Goal: Information Seeking & Learning: Stay updated

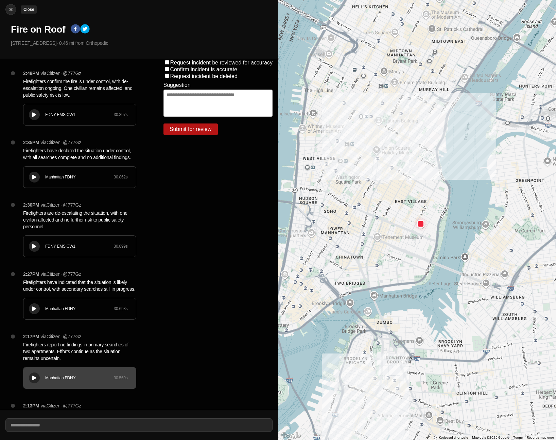
click at [10, 12] on img at bounding box center [10, 9] width 7 height 7
select select "*"
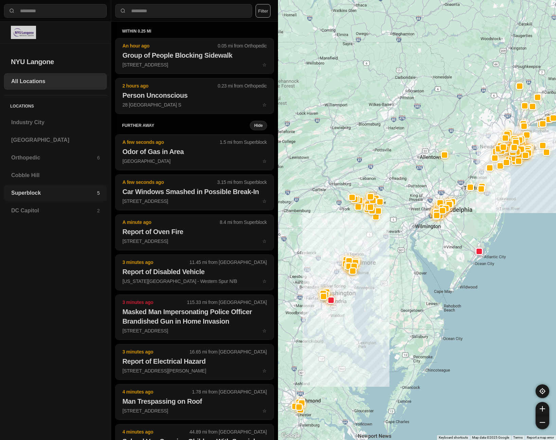
click at [35, 200] on div "Superblock 5" at bounding box center [55, 193] width 103 height 16
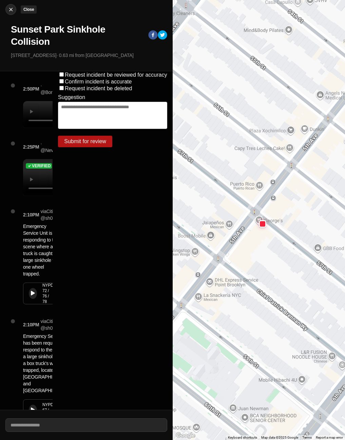
click at [10, 11] on img at bounding box center [10, 9] width 7 height 7
select select "*"
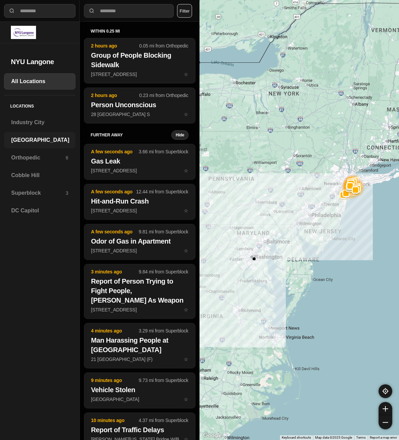
click at [17, 142] on h3 "[GEOGRAPHIC_DATA]" at bounding box center [40, 140] width 58 height 8
